Goal: Obtain resource: Download file/media

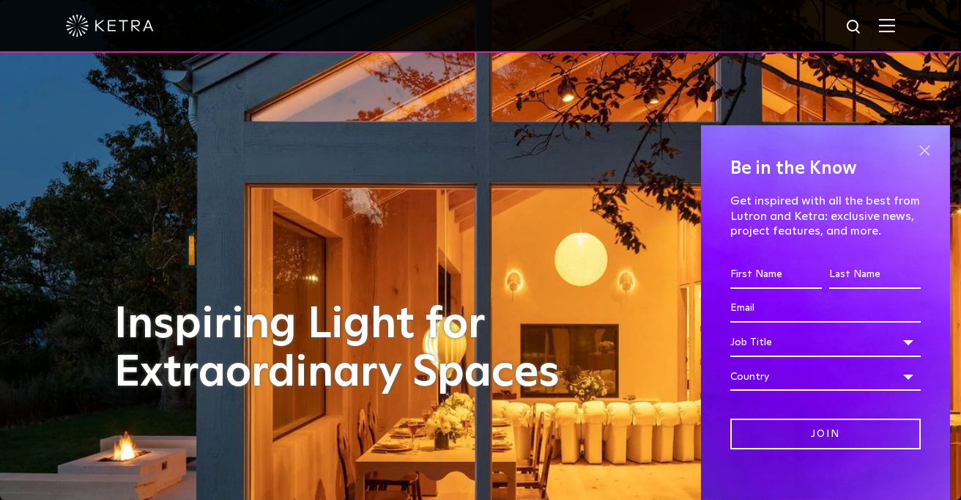
click at [921, 147] on span at bounding box center [925, 151] width 22 height 22
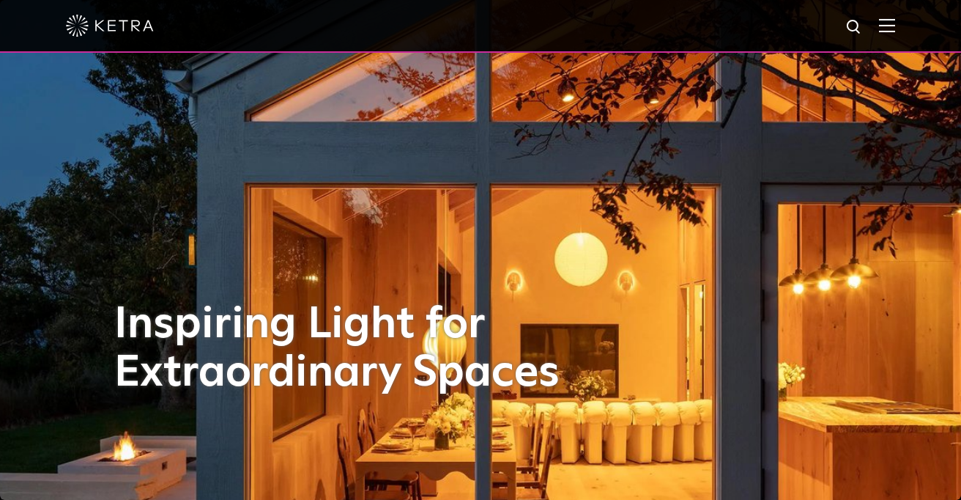
click at [893, 32] on img at bounding box center [887, 25] width 16 height 14
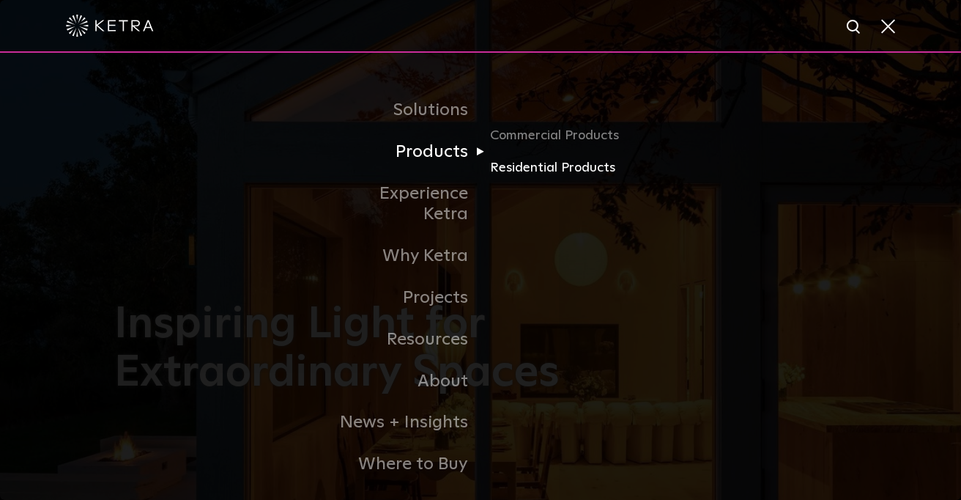
click at [530, 165] on link "Residential Products" at bounding box center [560, 168] width 141 height 21
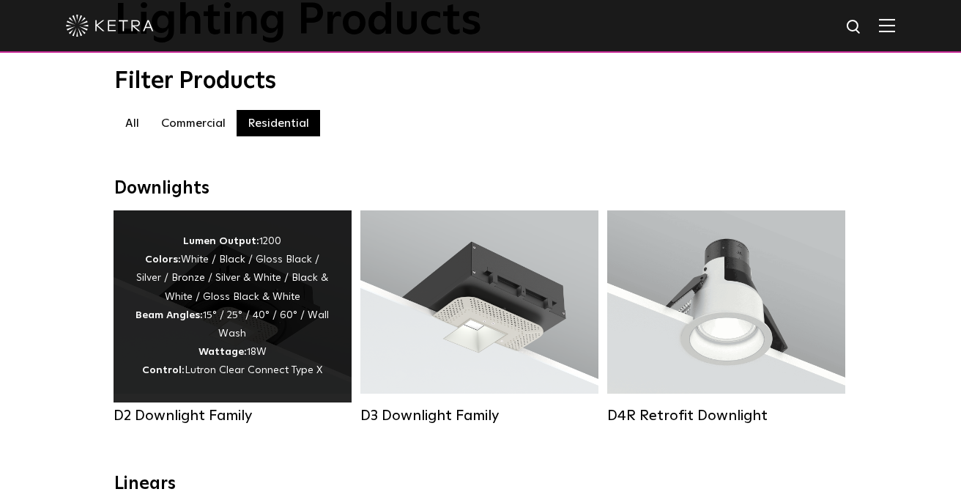
scroll to position [142, 0]
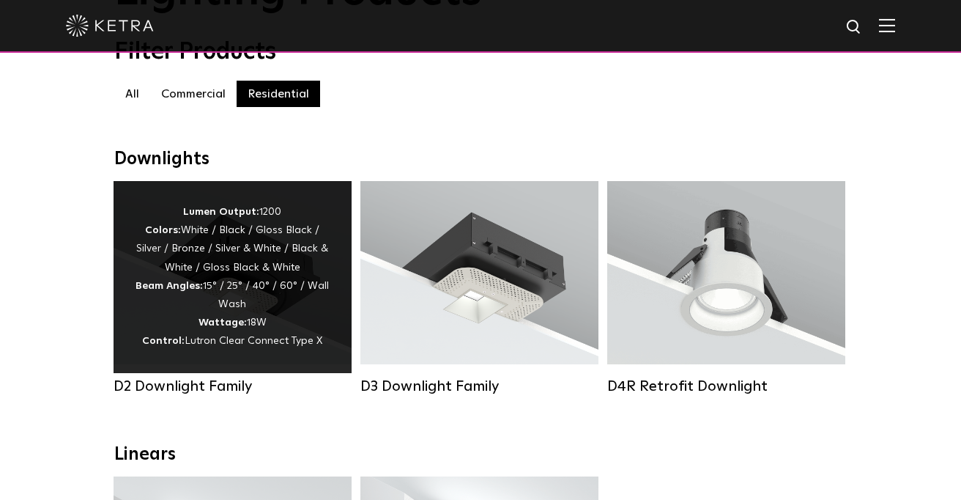
click at [330, 343] on div "Lumen Output: 1200 Colors: White / Black / Gloss Black / Silver / Bronze / Silv…" at bounding box center [233, 277] width 238 height 192
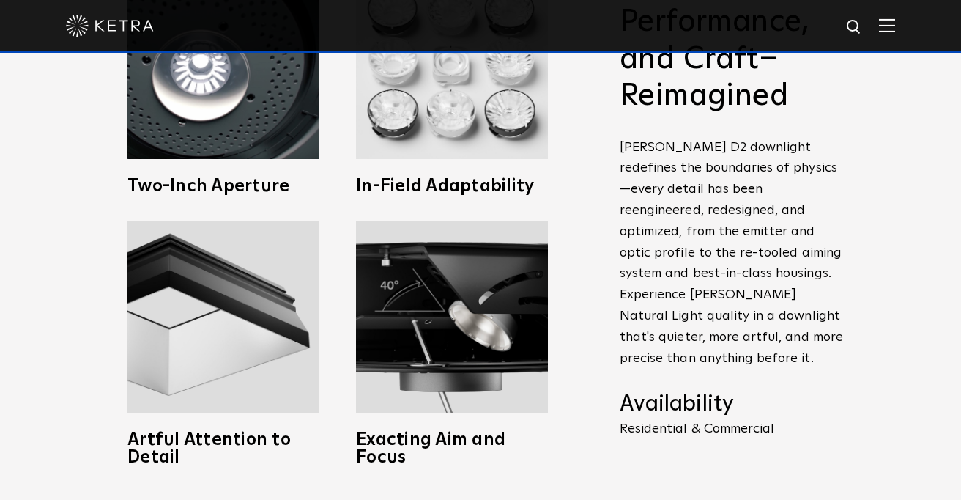
scroll to position [637, 0]
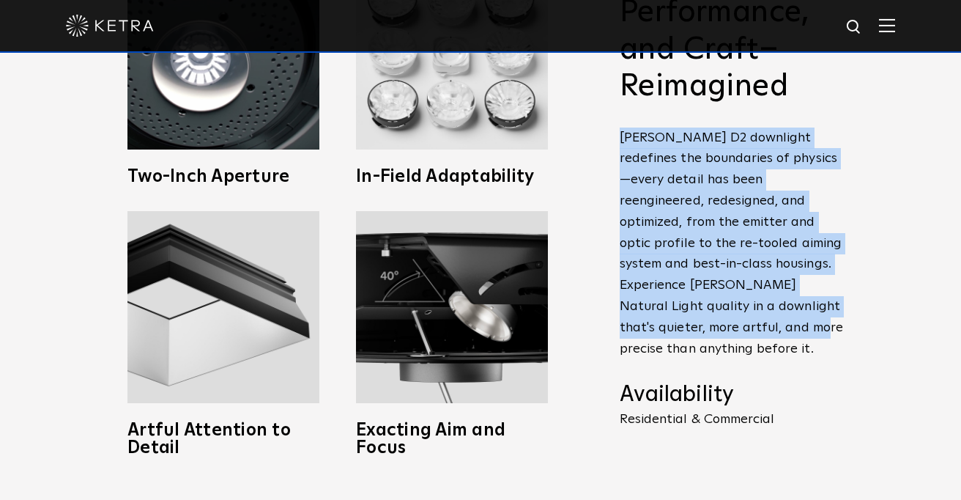
drag, startPoint x: 610, startPoint y: 134, endPoint x: 613, endPoint y: 337, distance: 203.0
click at [613, 330] on span "Precision, Performance, and Craft–Reimagined Ketra D2 downlight redefines the b…" at bounding box center [722, 220] width 249 height 525
click at [613, 337] on span "Precision, Performance, and Craft–Reimagined Ketra D2 downlight redefines the b…" at bounding box center [722, 220] width 249 height 525
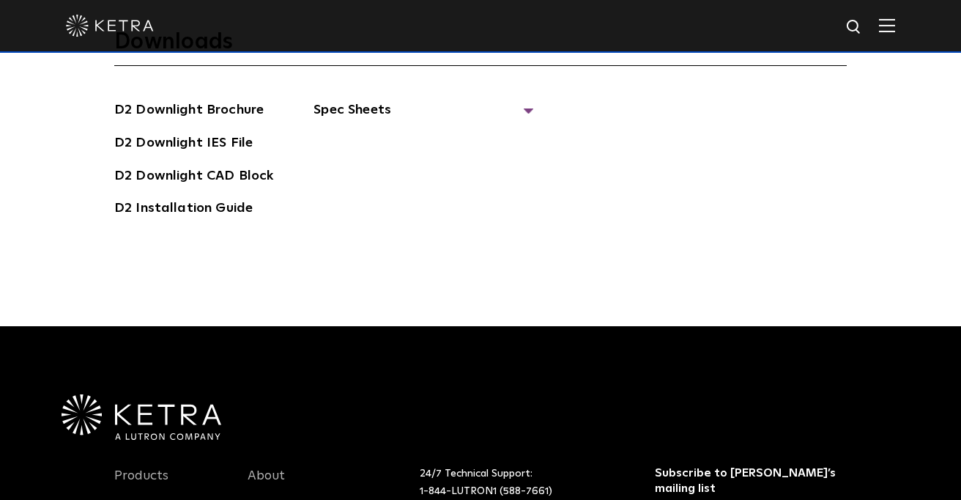
scroll to position [3831, 0]
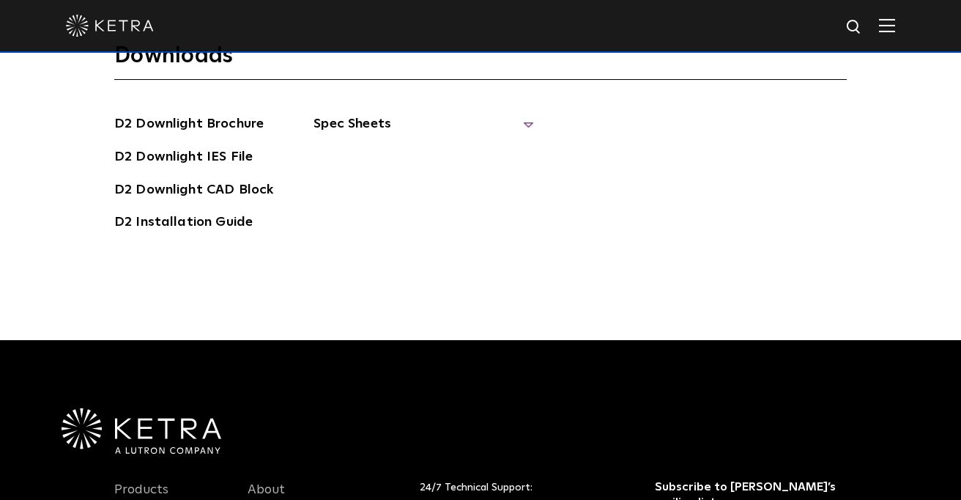
click at [349, 114] on span "Spec Sheets" at bounding box center [424, 130] width 220 height 32
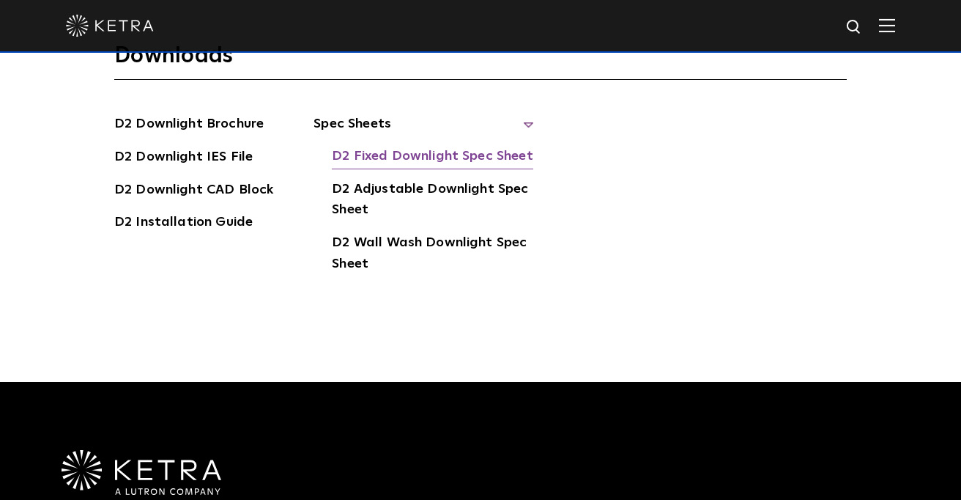
click at [369, 146] on link "D2 Fixed Downlight Spec Sheet" at bounding box center [432, 157] width 201 height 23
